Goal: Transaction & Acquisition: Purchase product/service

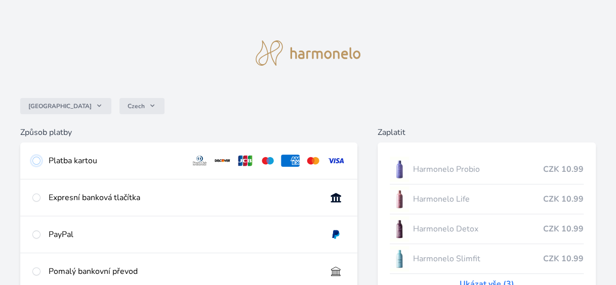
click at [37, 160] on input "radio" at bounding box center [36, 161] width 8 height 8
radio input "true"
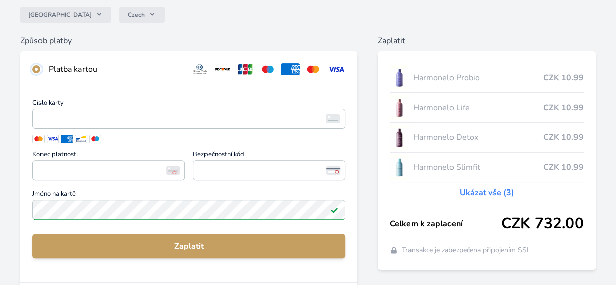
scroll to position [101, 0]
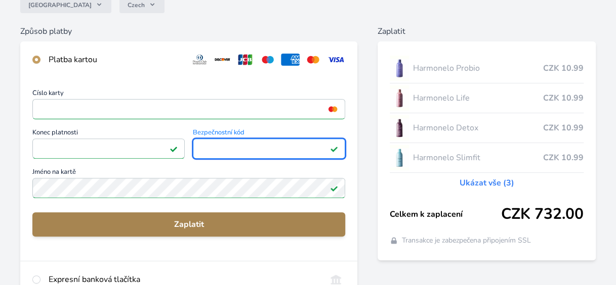
click at [187, 227] on span "Zaplatit" at bounding box center [188, 225] width 297 height 12
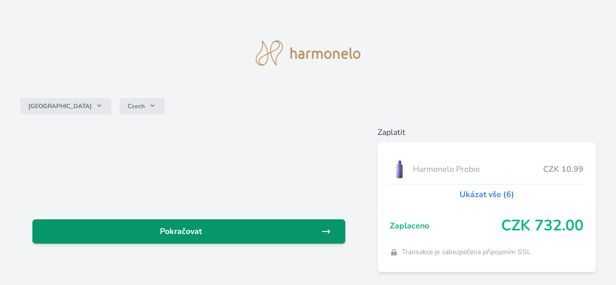
click at [325, 233] on icon at bounding box center [326, 232] width 10 height 10
